Goal: Use online tool/utility: Utilize a website feature to perform a specific function

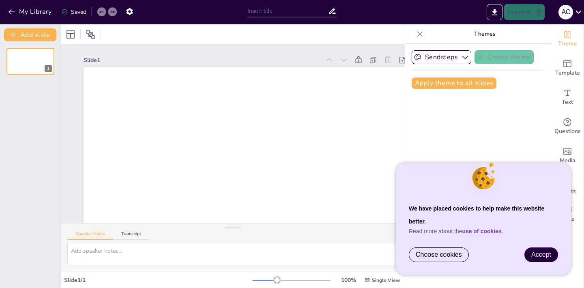
type input "Scoprire l'Orchestra: I Tipi di Strumenti e i [PERSON_NAME]"
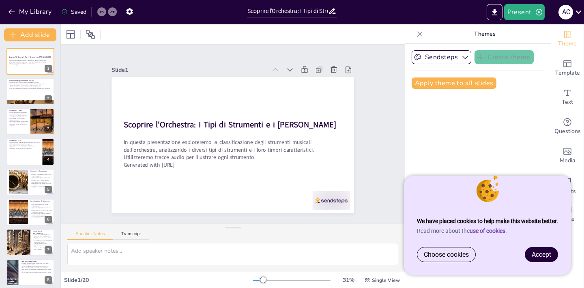
click at [538, 253] on span "Accept" at bounding box center [540, 254] width 19 height 8
checkbox input "true"
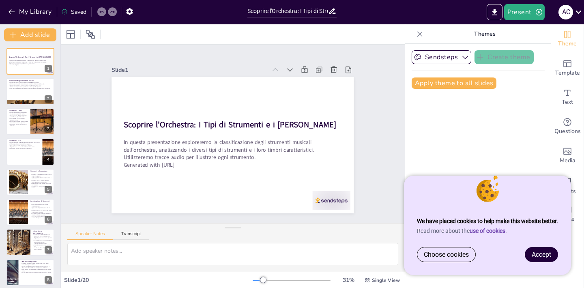
checkbox input "true"
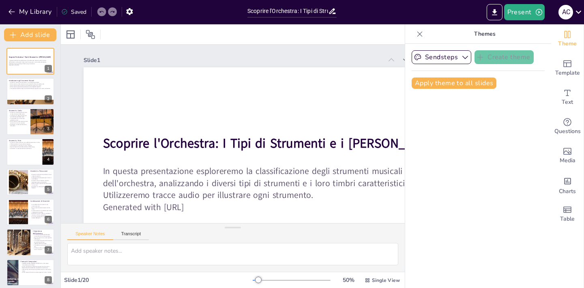
click at [545, 256] on div "Sendsteps Create theme Apply theme to all slides" at bounding box center [478, 166] width 146 height 244
checkbox input "true"
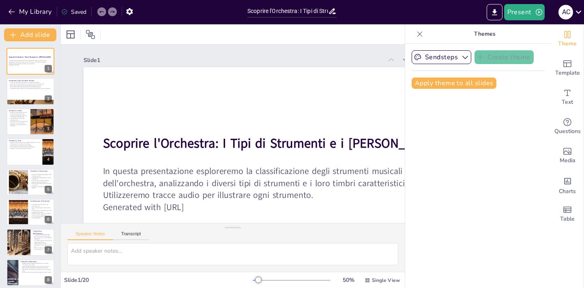
checkbox input "true"
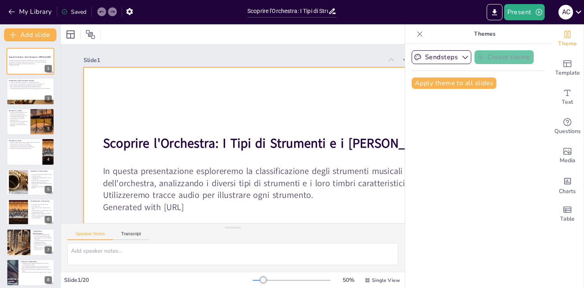
checkbox input "true"
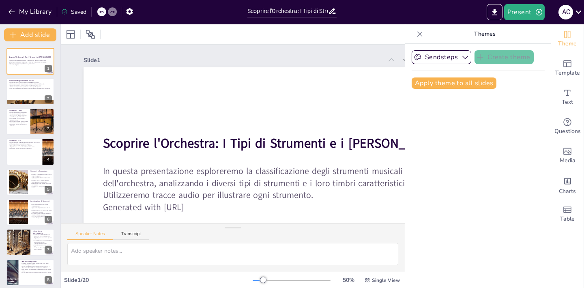
checkbox input "true"
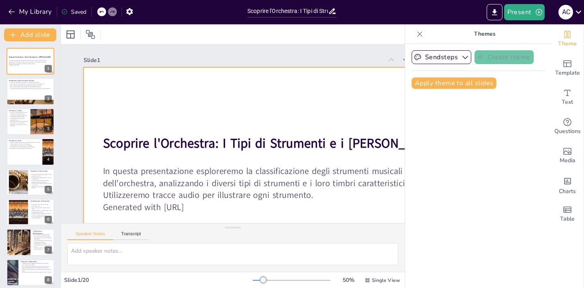
checkbox input "true"
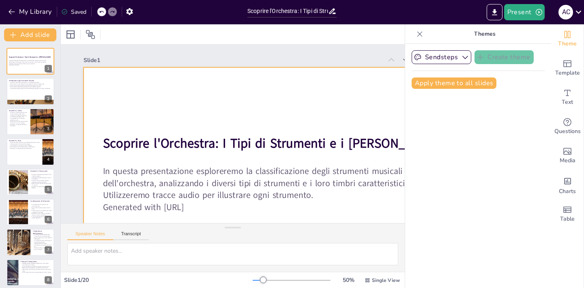
checkbox input "true"
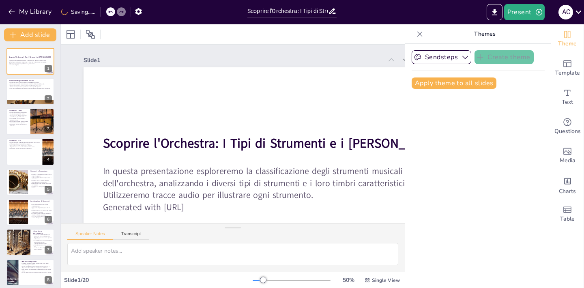
checkbox input "true"
